Goal: Information Seeking & Learning: Learn about a topic

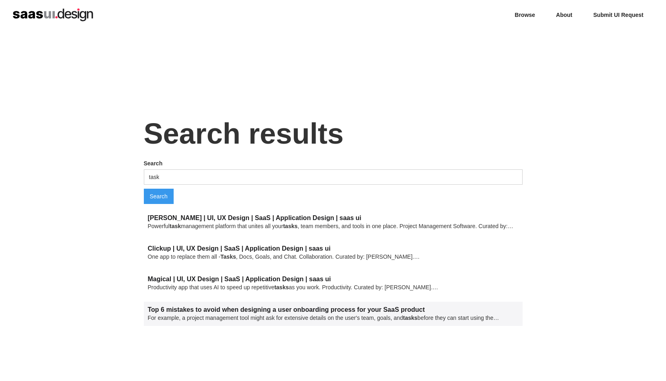
click at [253, 305] on div "Top 6 mistakes to avoid when designing a user onboarding process for your SaaS …" at bounding box center [333, 314] width 379 height 24
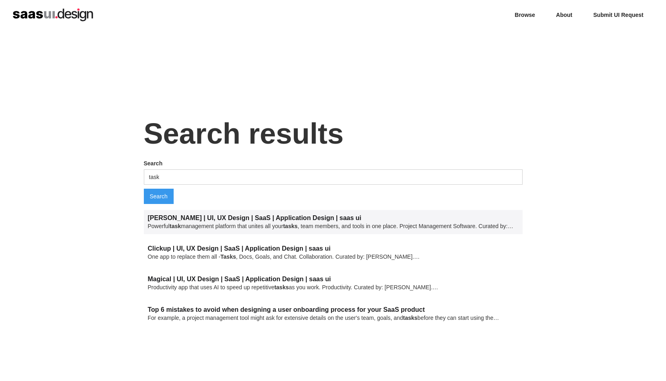
click at [279, 216] on link "Trello | UI, UX Design | SaaS | Application Design | saas ui" at bounding box center [254, 218] width 213 height 7
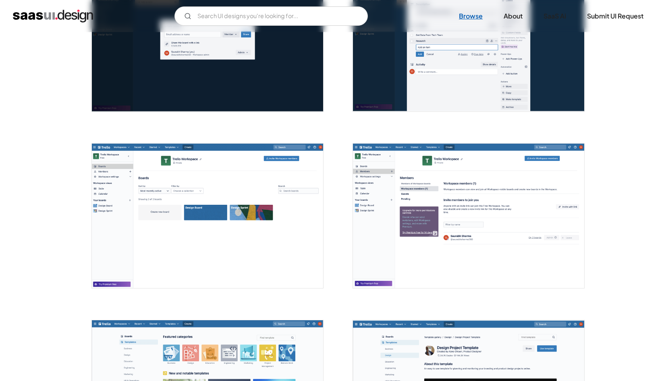
scroll to position [1781, 0]
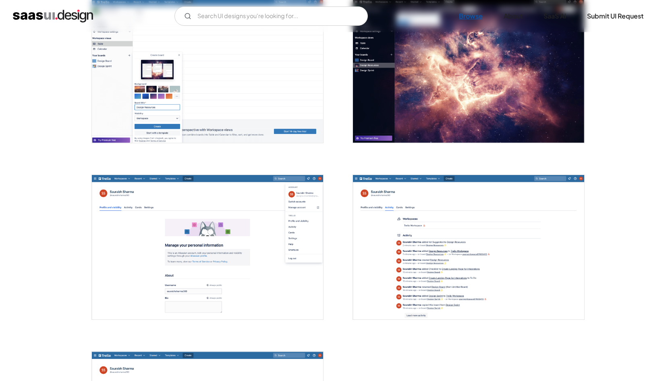
click at [477, 16] on link "Browse" at bounding box center [470, 16] width 43 height 18
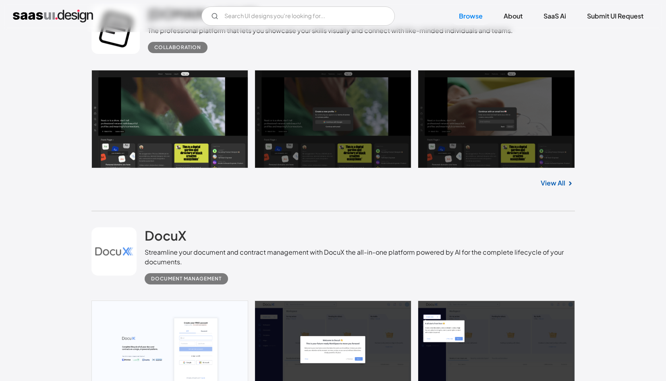
scroll to position [417, 0]
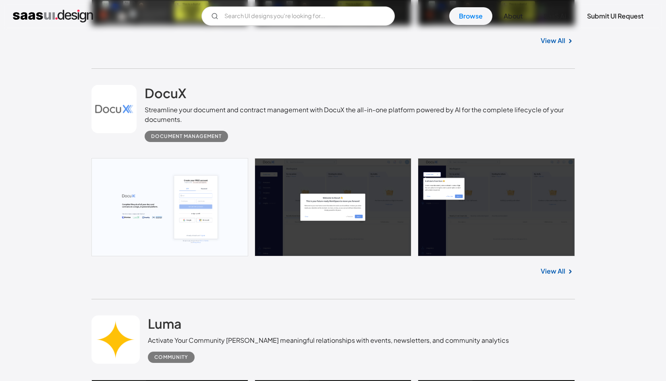
click at [160, 194] on link at bounding box center [332, 207] width 483 height 98
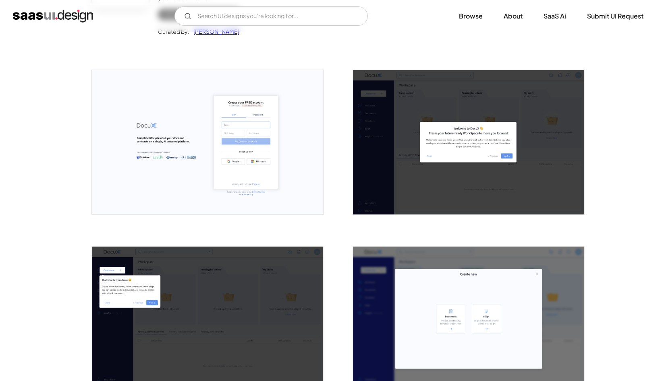
scroll to position [130, 0]
